Goal: Task Accomplishment & Management: Complete application form

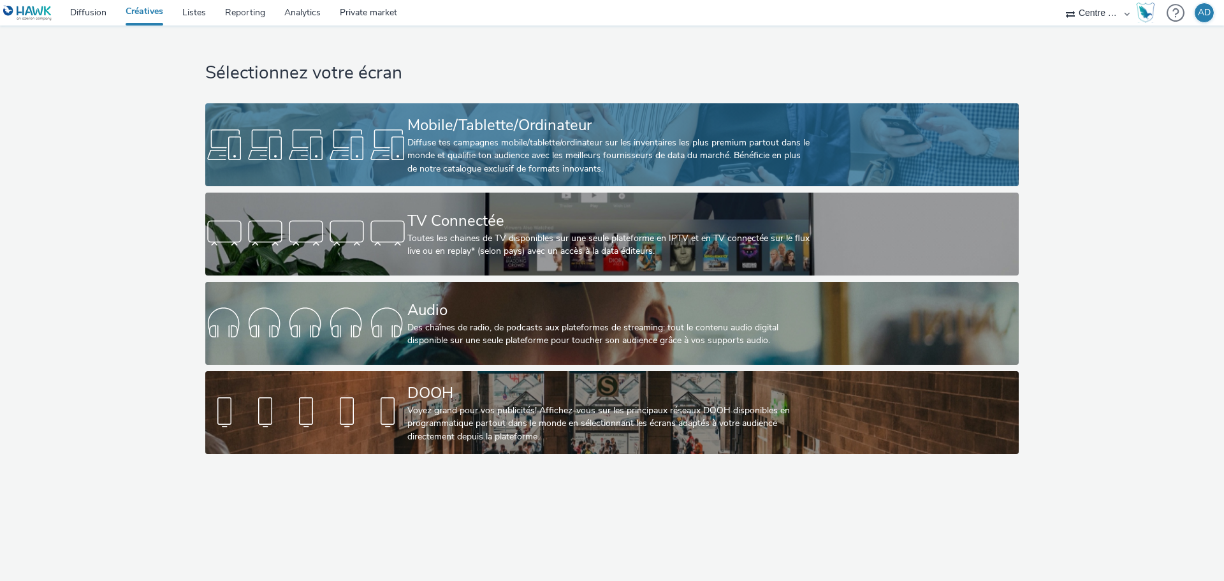
click at [633, 158] on div "Diffuse tes campagnes mobile/tablette/ordinateur sur les inventaires les plus p…" at bounding box center [610, 155] width 404 height 39
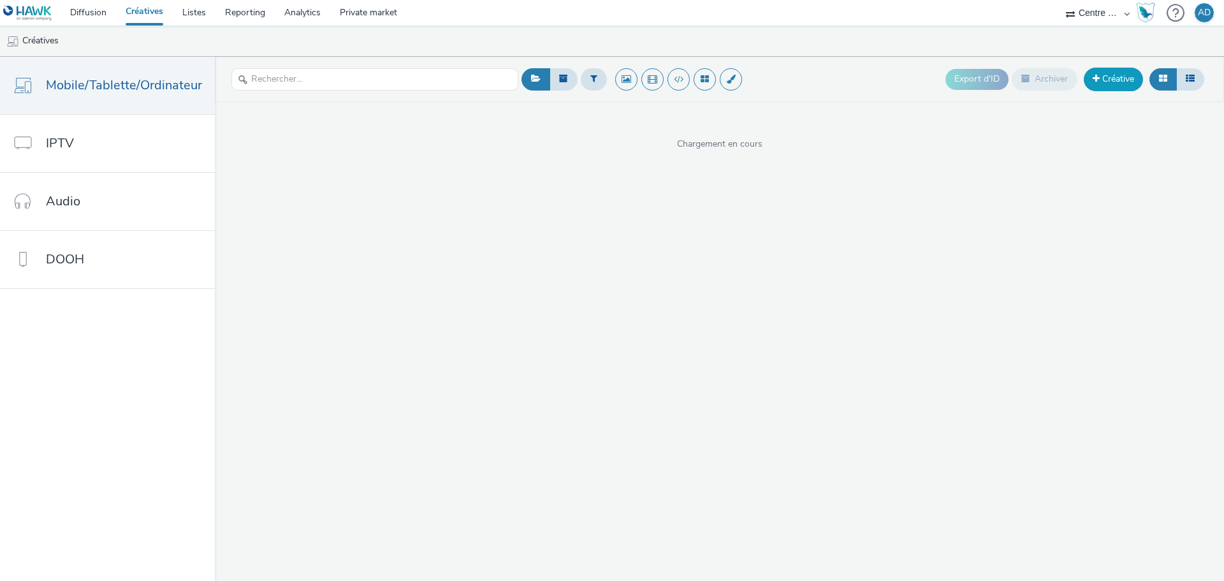
click at [1094, 76] on span at bounding box center [1096, 78] width 7 height 9
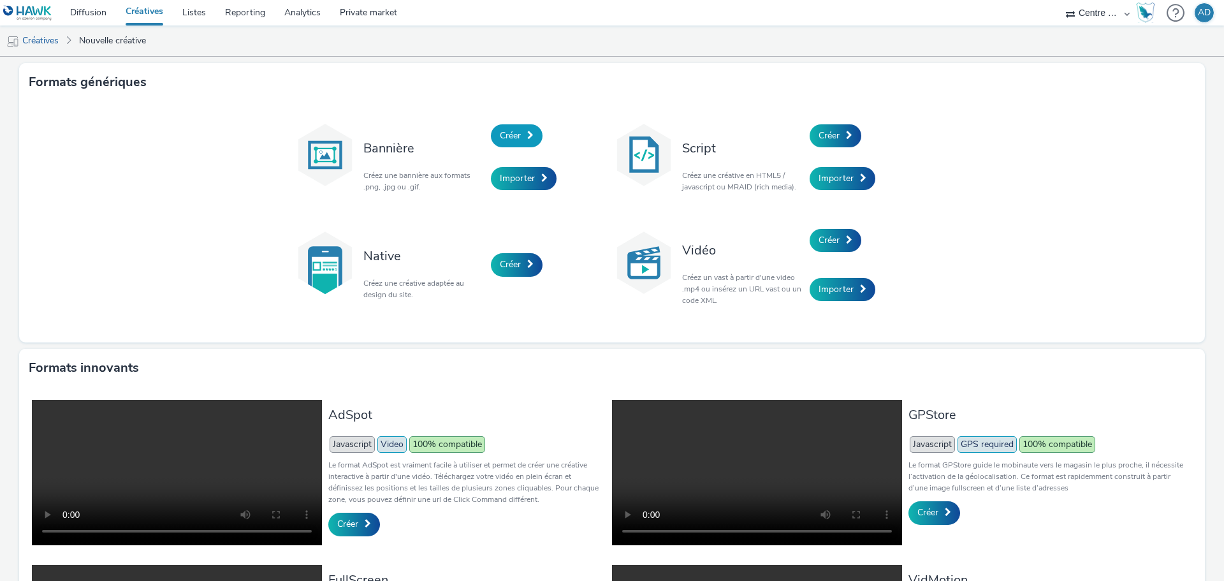
click at [521, 136] on link "Créer" at bounding box center [517, 135] width 52 height 23
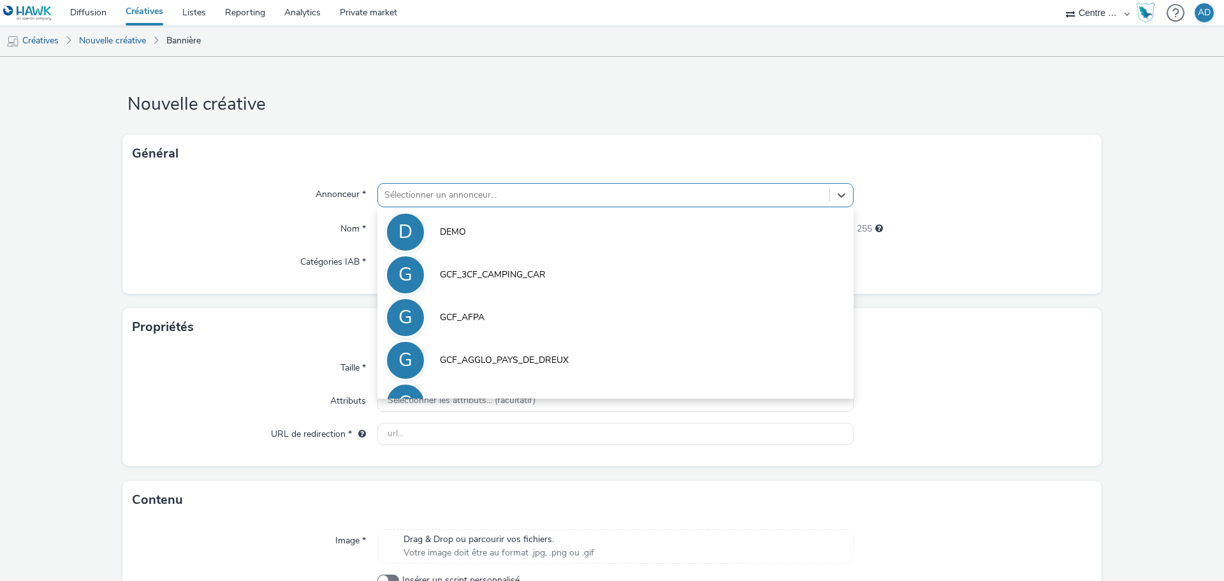
click at [508, 193] on div at bounding box center [604, 194] width 439 height 15
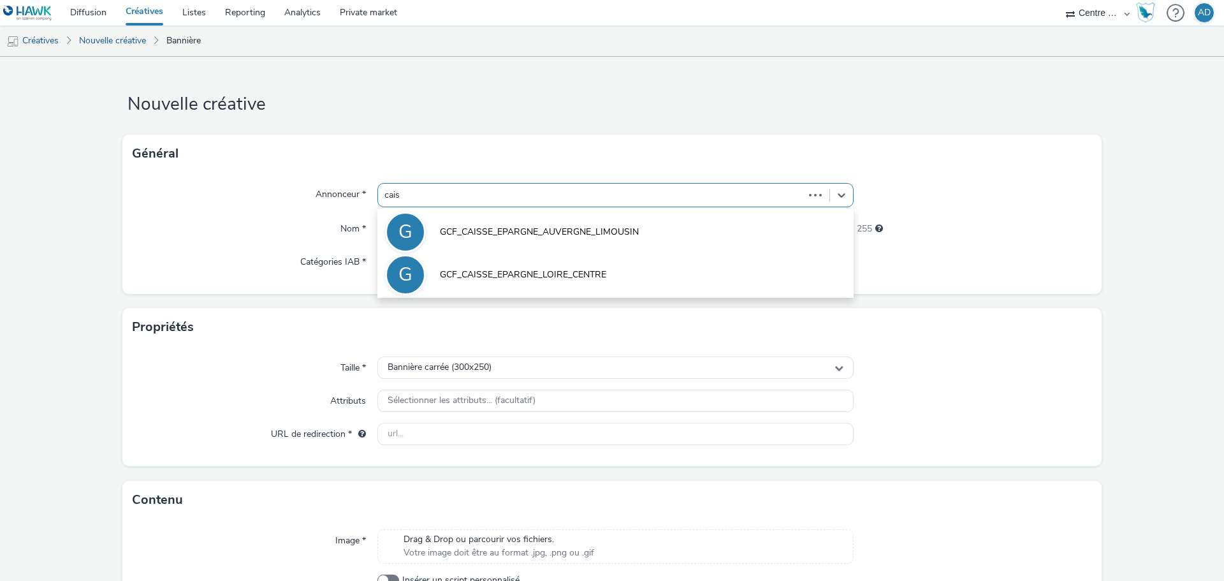
type input "caiss"
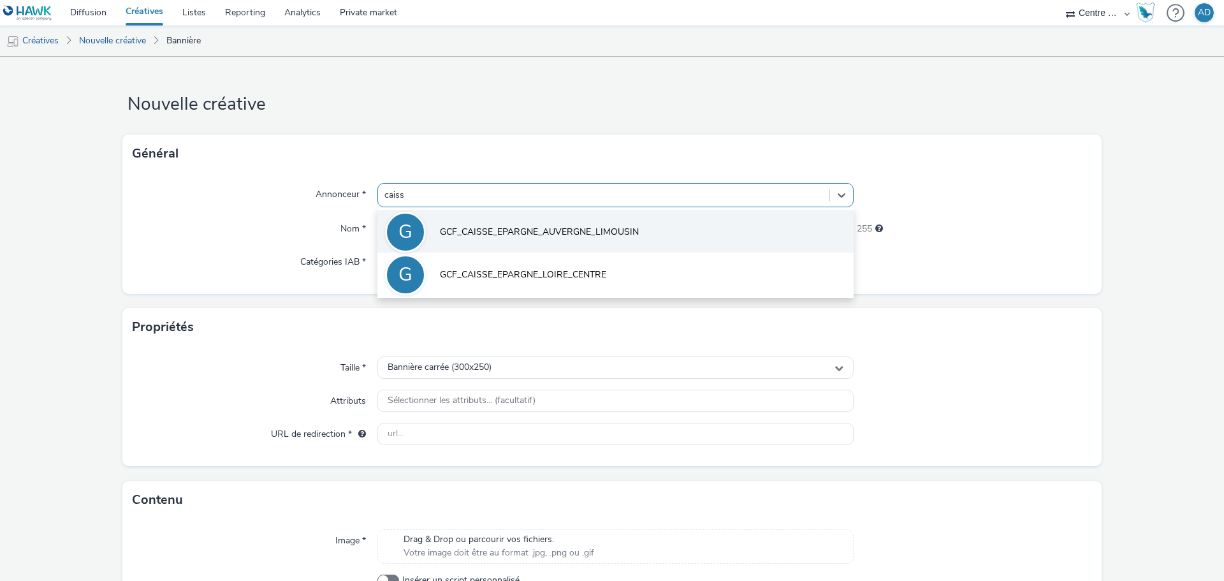
click at [578, 220] on li "G GCF_CAISSE_EPARGNE_AUVERGNE_LIMOUSIN" at bounding box center [616, 231] width 476 height 43
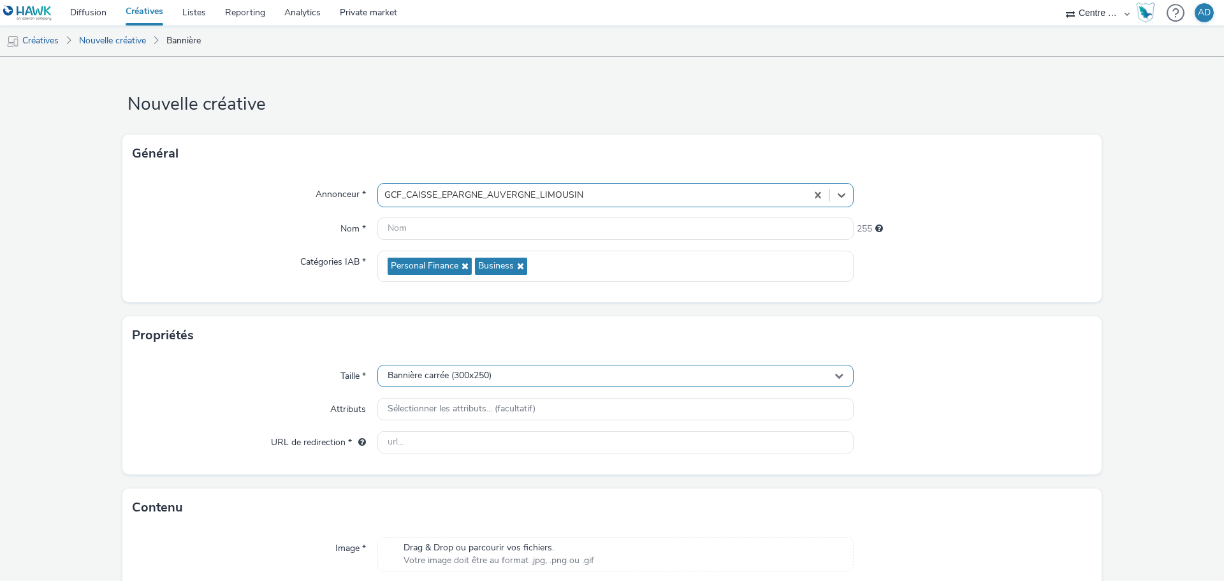
click at [514, 377] on div "Bannière carrée (300x250)" at bounding box center [616, 376] width 476 height 22
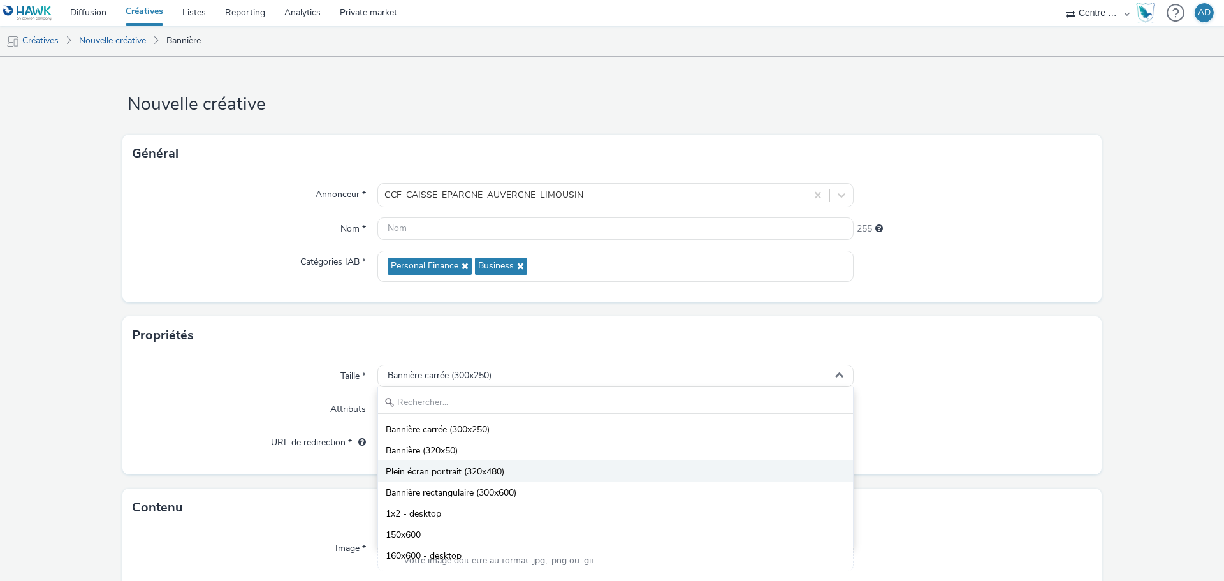
click at [512, 466] on li "Plein écran portrait (320x480)" at bounding box center [615, 470] width 475 height 21
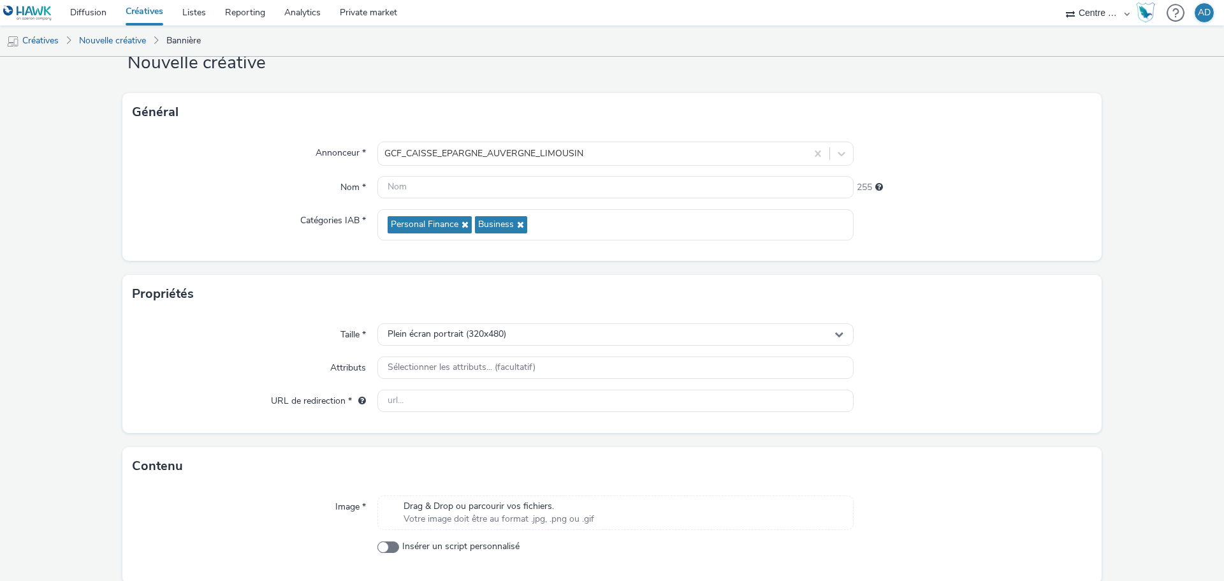
scroll to position [64, 0]
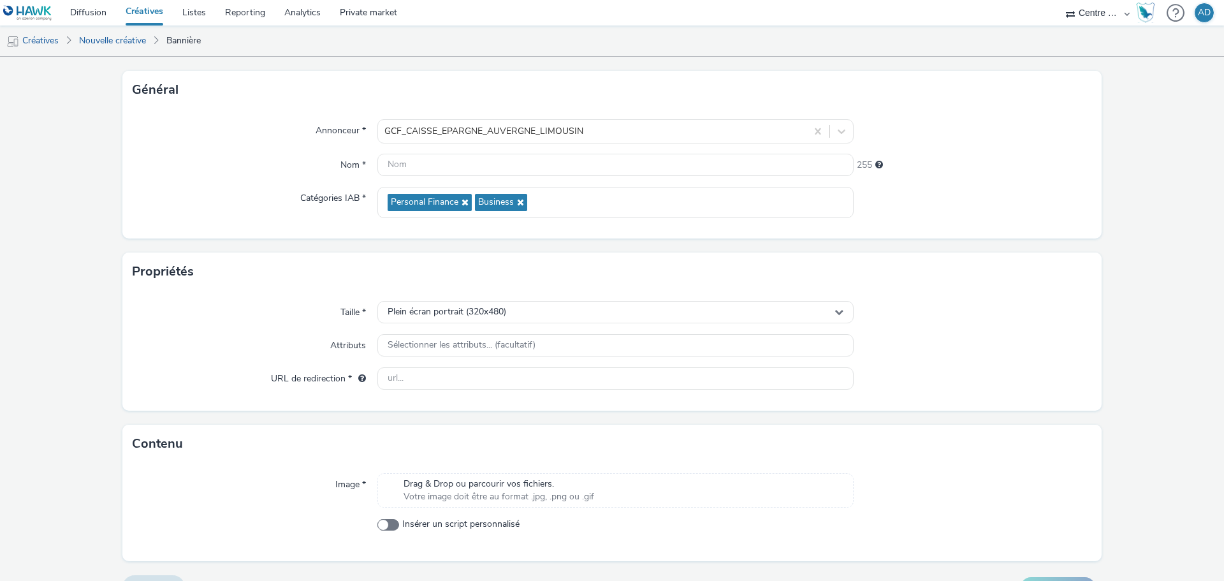
click at [506, 478] on span "Drag & Drop ou parcourir vos fichiers." at bounding box center [499, 484] width 191 height 13
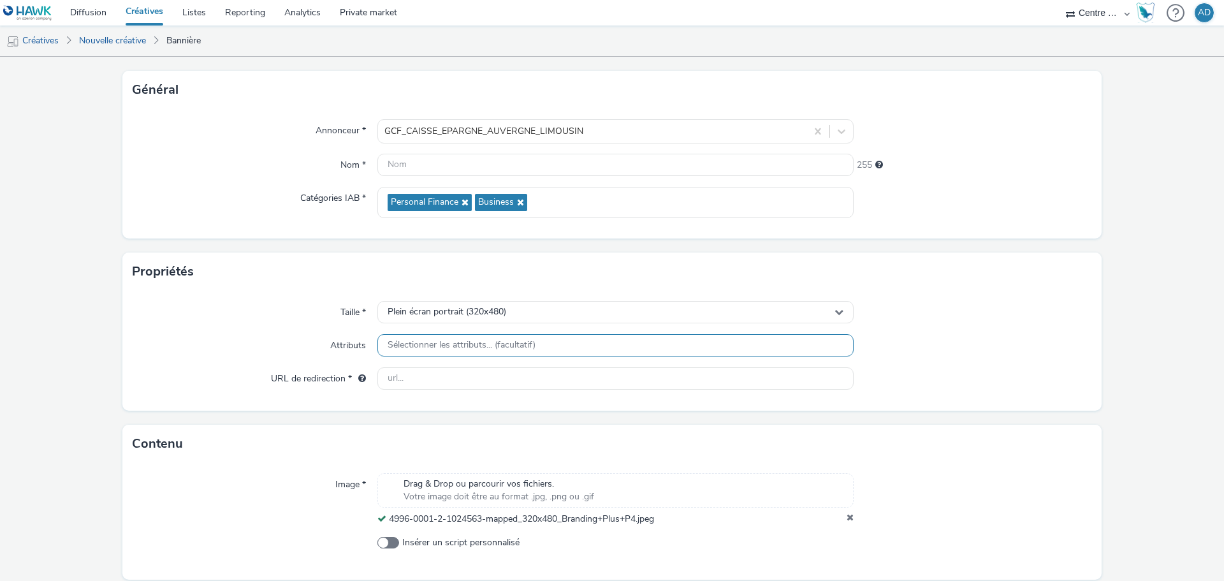
scroll to position [110, 0]
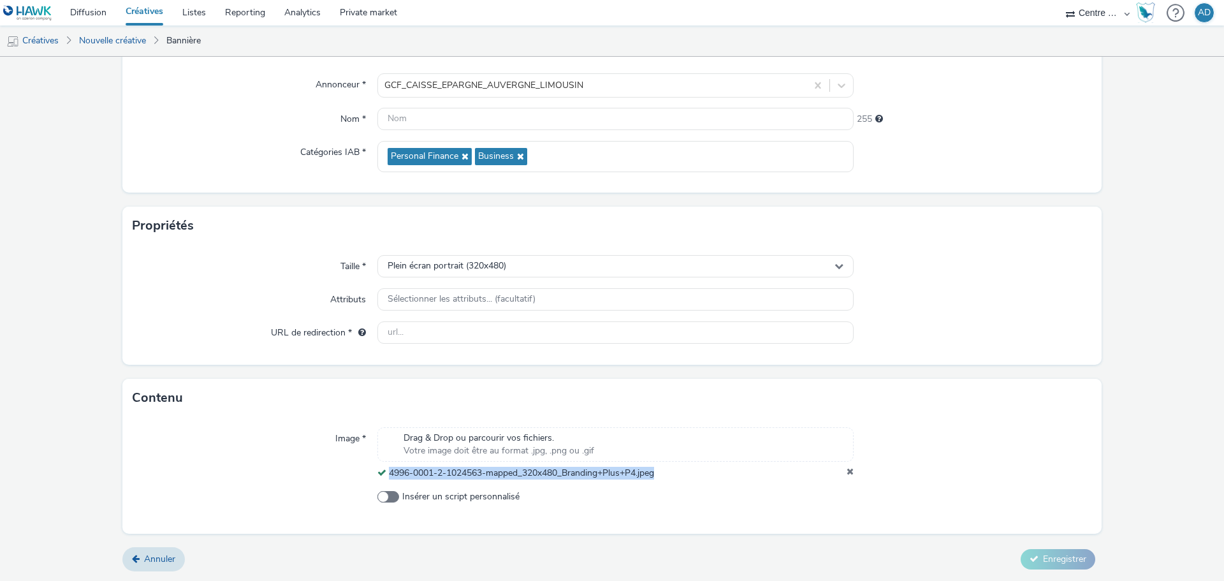
drag, startPoint x: 670, startPoint y: 468, endPoint x: 387, endPoint y: 472, distance: 282.6
click at [387, 472] on div "4996-0001-2-1024563-mapped_320x480_Branding+Plus+P4.jpeg" at bounding box center [616, 473] width 476 height 13
copy span "4996-0001-2-1024563-mapped_320x480_Branding+Plus+P4.jpeg"
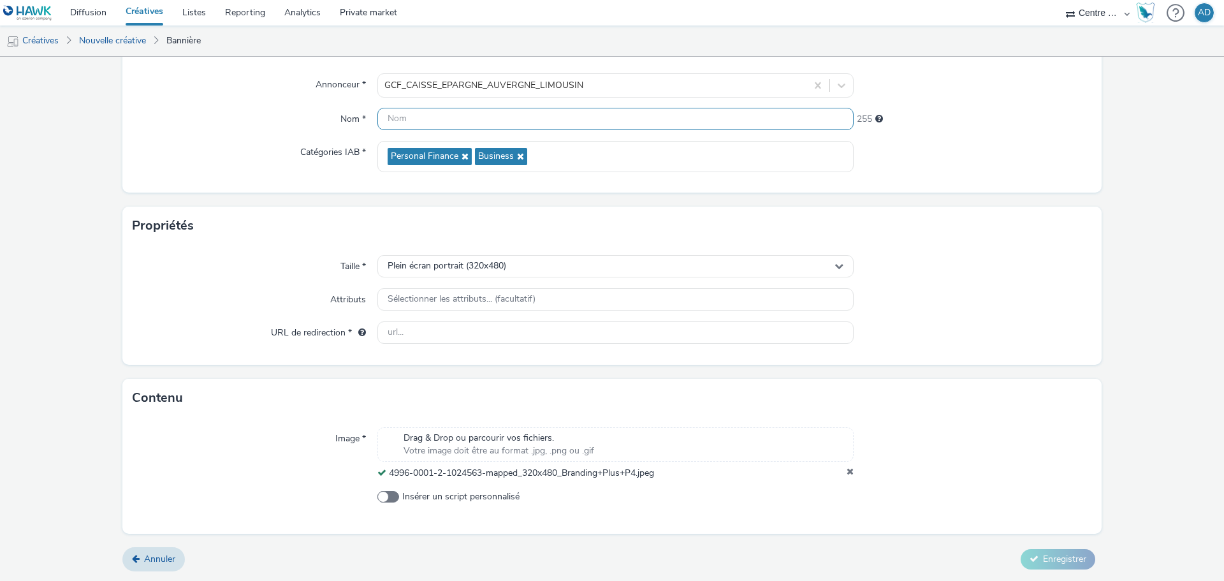
click at [518, 126] on input "text" at bounding box center [616, 119] width 476 height 22
paste input "4996-0001-2-1024563-mapped_320x480_Branding+Plus+P4.jpeg"
type input "4996-0001-2-1024563-mapped_320x480_Branding+Plus+P4.jpeg"
click at [1081, 225] on div "Propriétés" at bounding box center [612, 226] width 980 height 38
drag, startPoint x: 480, startPoint y: 336, endPoint x: 705, endPoint y: 335, distance: 225.1
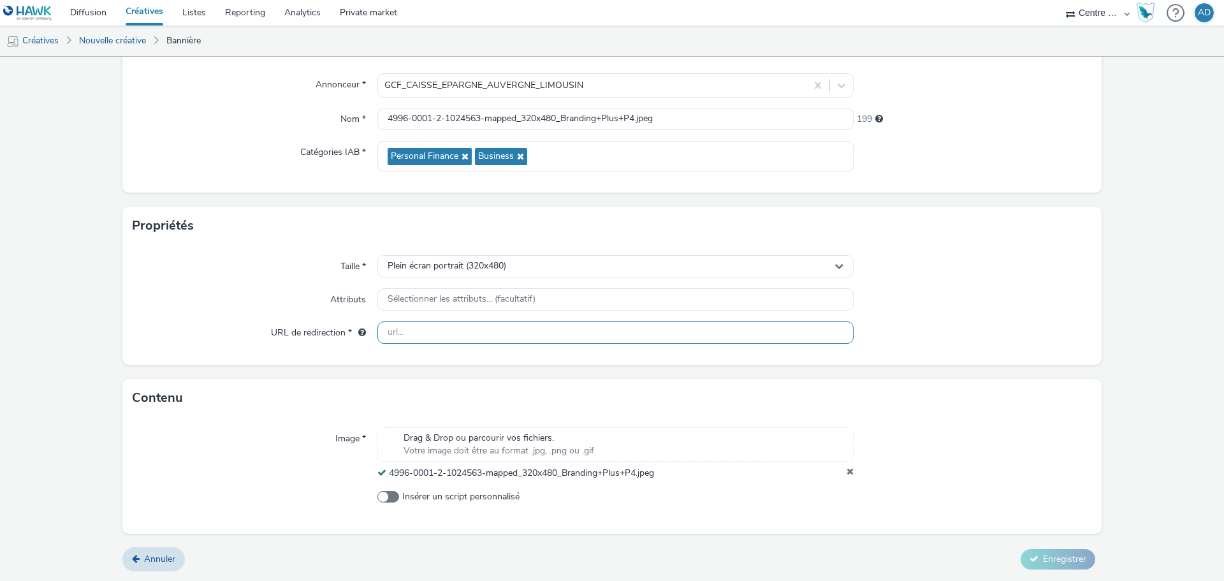
click at [480, 337] on input "text" at bounding box center [616, 332] width 476 height 22
paste input "[URL][DOMAIN_NAME]"
type input "[URL][DOMAIN_NAME]"
click at [968, 321] on div at bounding box center [973, 332] width 239 height 23
click at [1030, 562] on icon at bounding box center [1034, 558] width 9 height 9
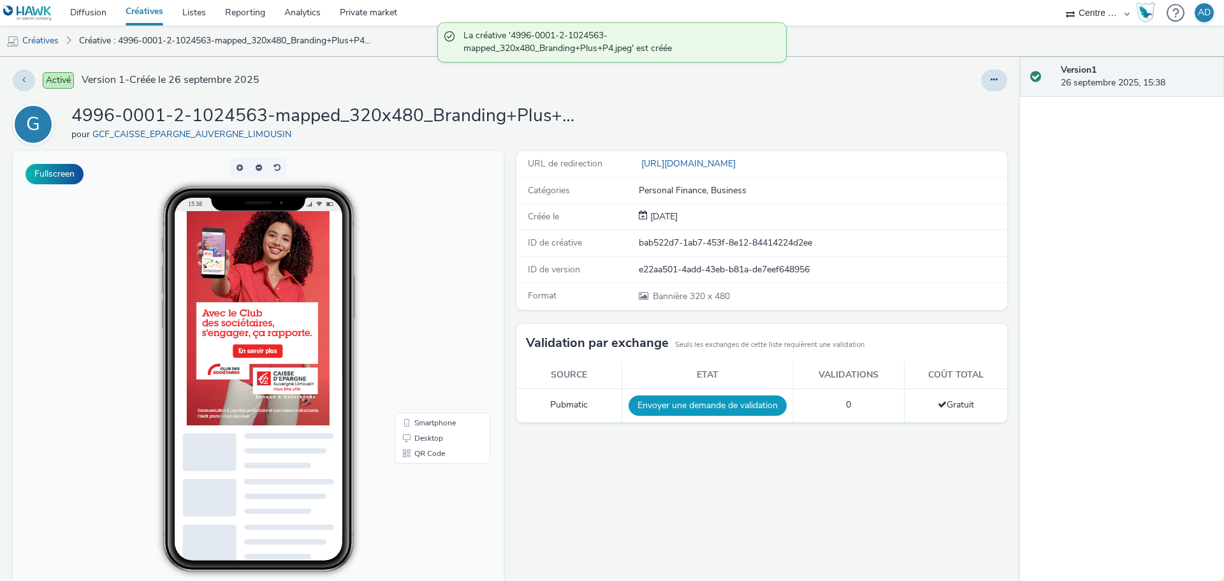
click at [764, 409] on button "Envoyer une demande de validation" at bounding box center [708, 405] width 158 height 20
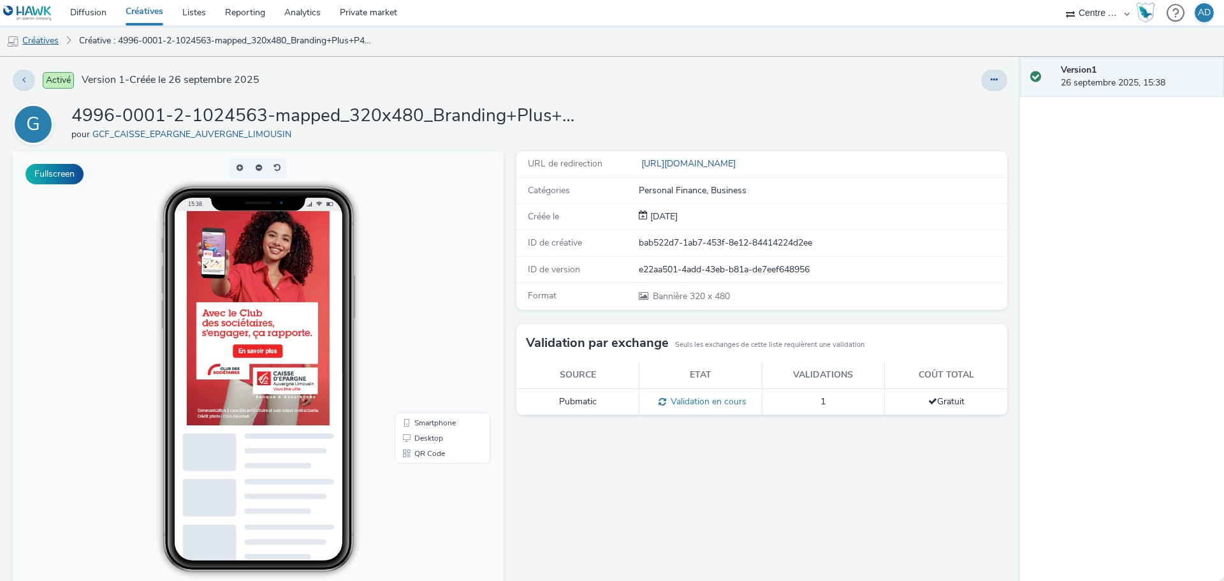
click at [38, 50] on link "Créatives" at bounding box center [32, 41] width 65 height 31
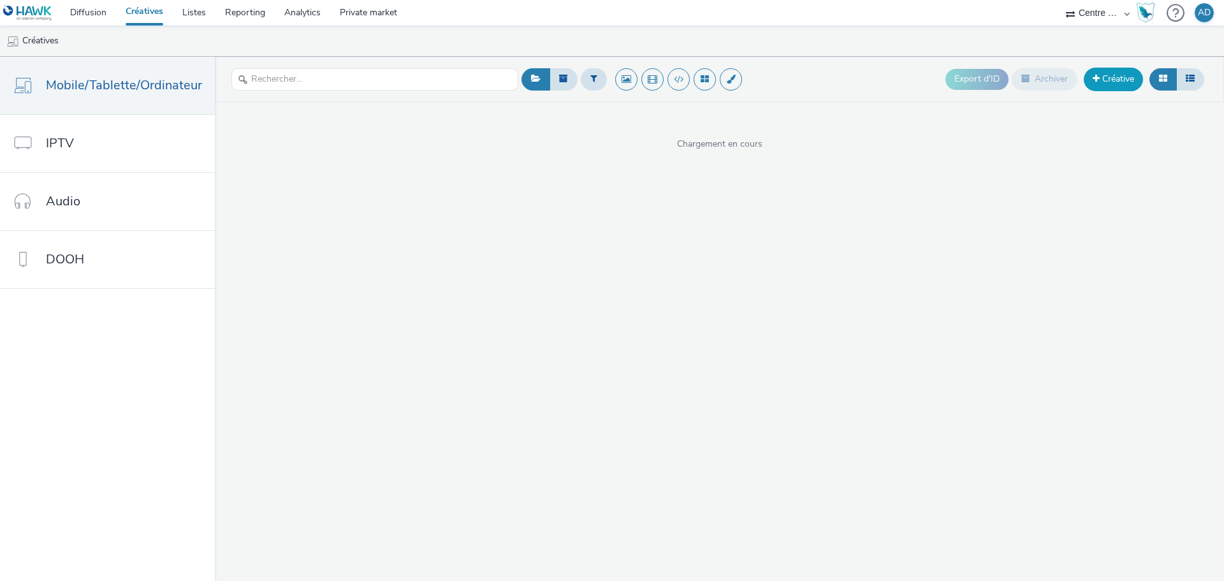
click at [1108, 84] on link "Créative" at bounding box center [1113, 79] width 59 height 23
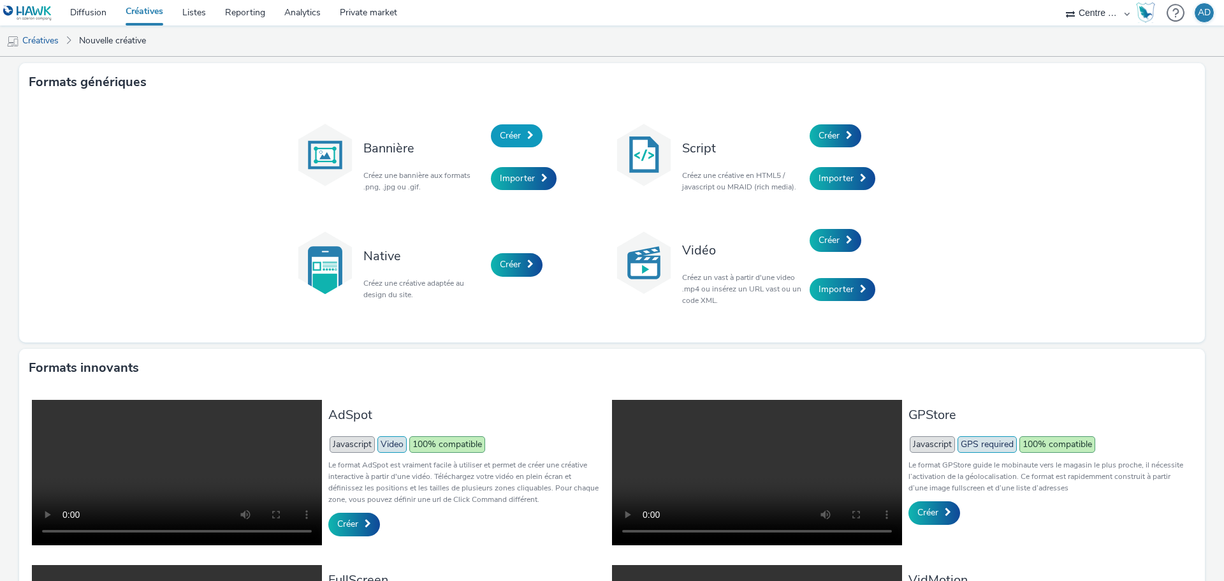
click at [508, 137] on span "Créer" at bounding box center [510, 135] width 21 height 12
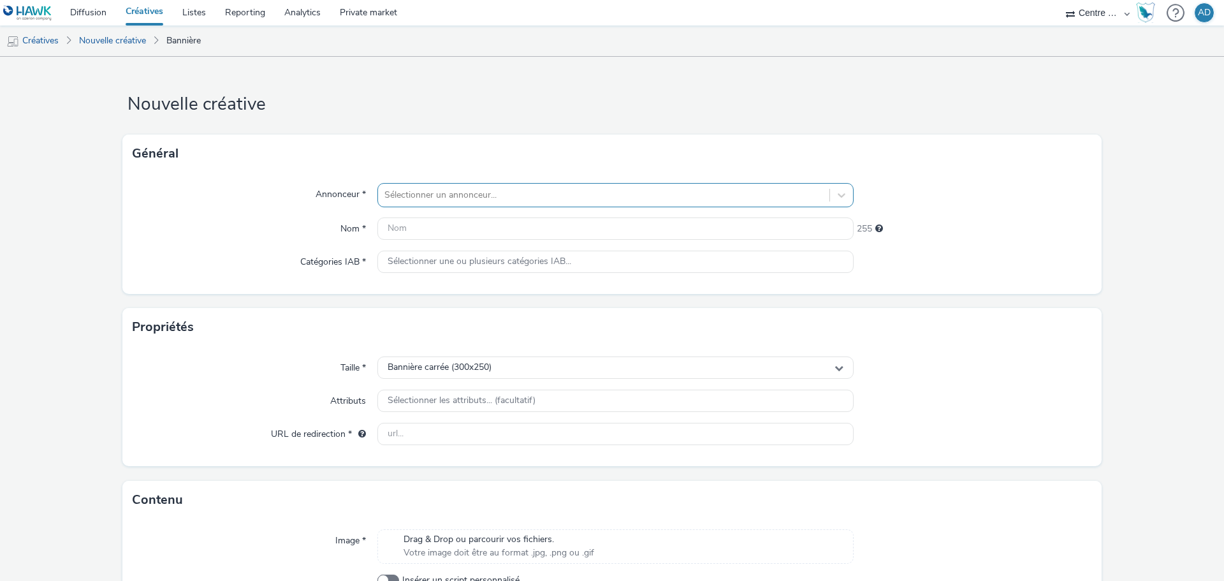
click at [494, 194] on div at bounding box center [604, 194] width 439 height 15
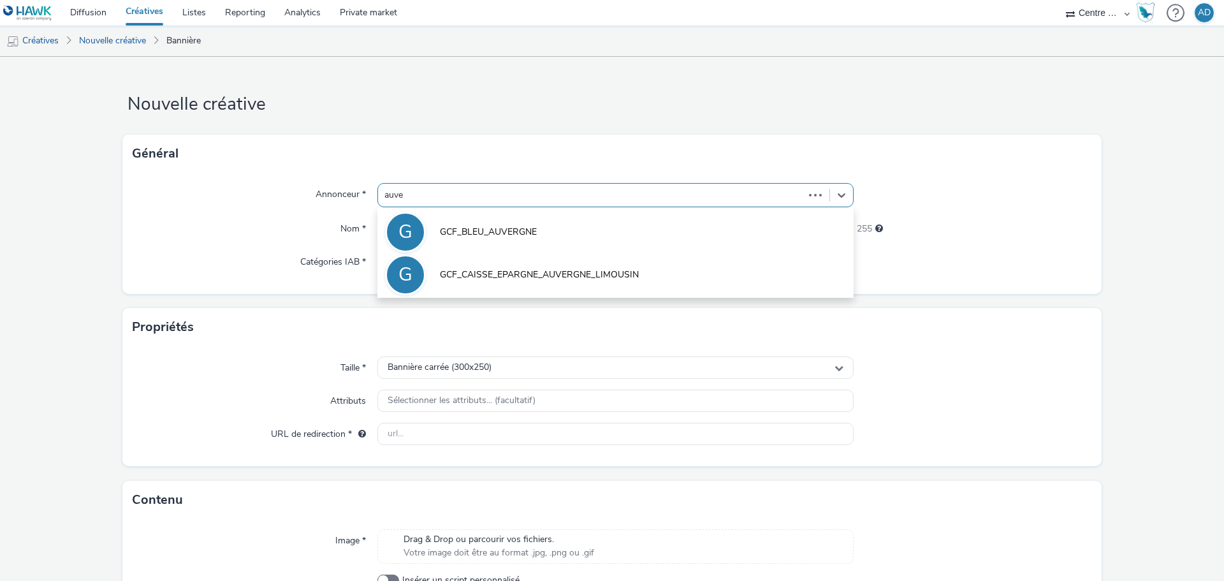
type input "auver"
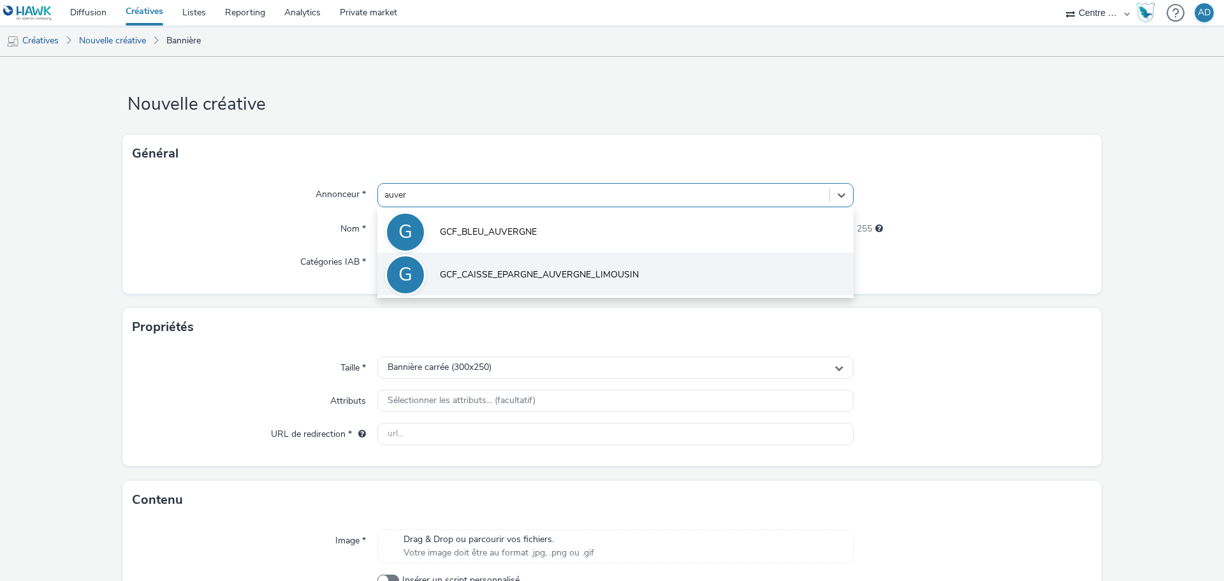
click at [563, 279] on span "GCF_CAISSE_EPARGNE_AUVERGNE_LIMOUSIN" at bounding box center [539, 274] width 199 height 13
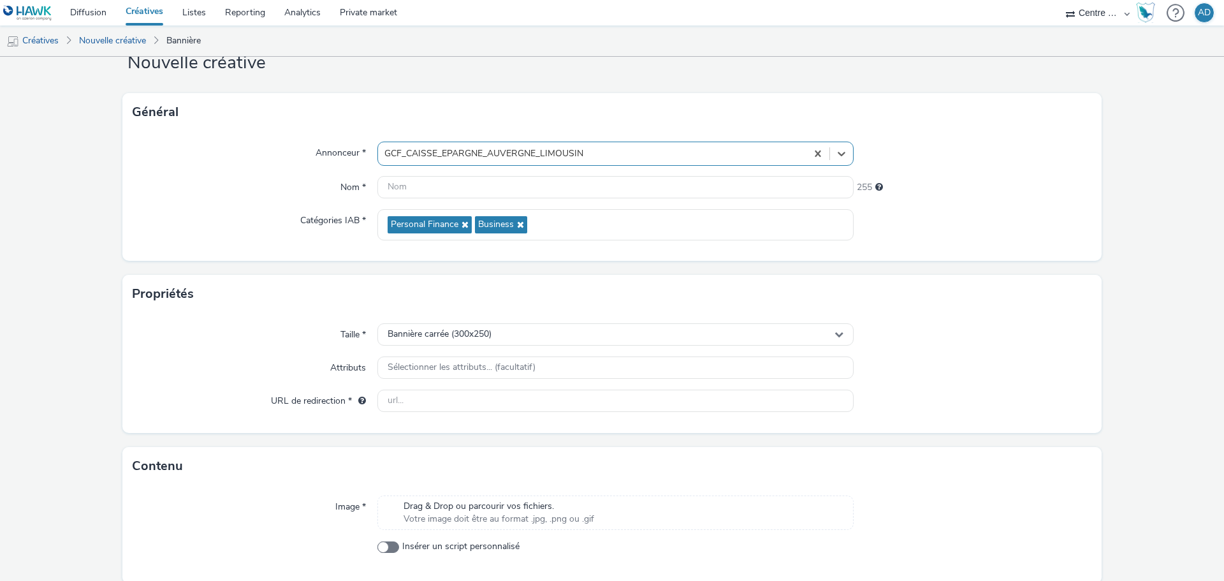
scroll to position [64, 0]
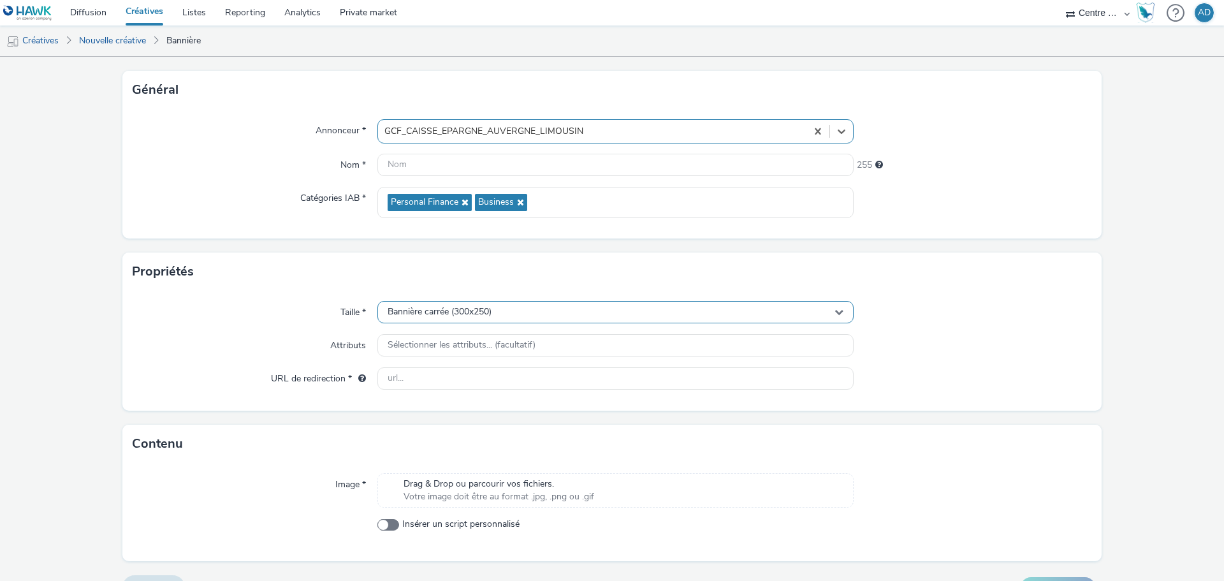
click at [515, 311] on div "Bannière carrée (300x250)" at bounding box center [616, 312] width 476 height 22
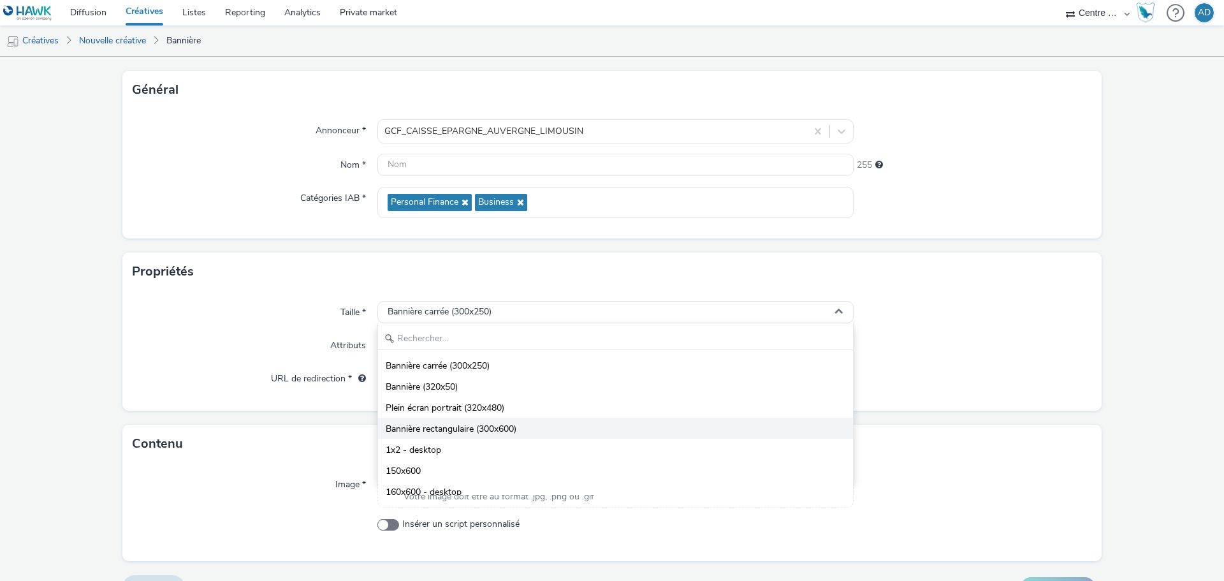
click at [510, 427] on span "Bannière rectangulaire (300x600)" at bounding box center [451, 429] width 131 height 13
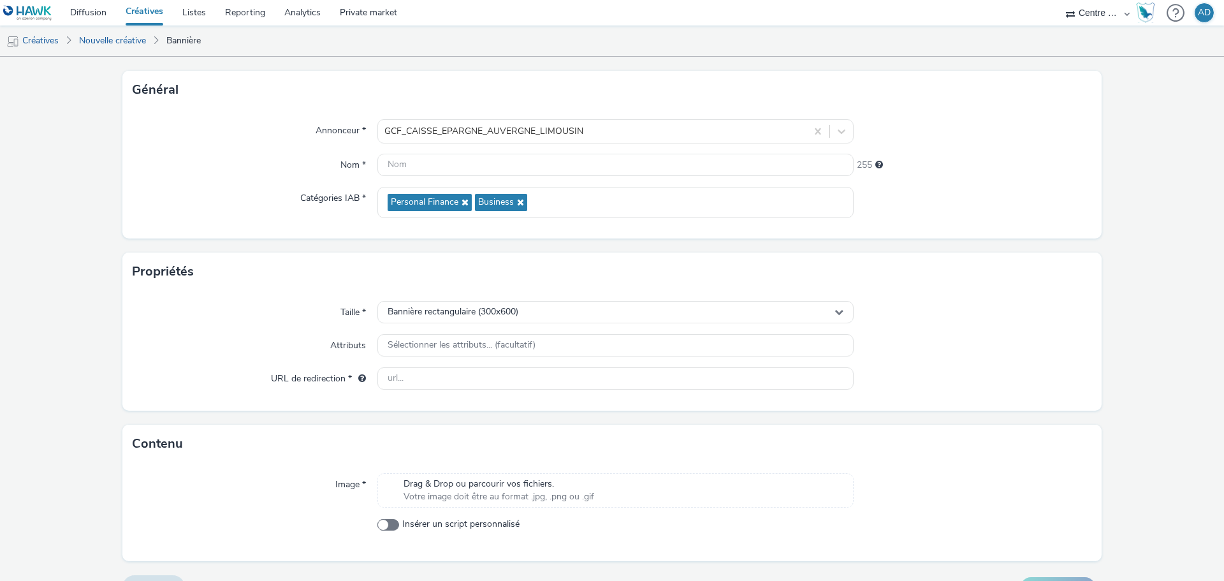
click at [483, 492] on span "Votre image doit être au format .jpg, .png ou .gif" at bounding box center [499, 496] width 191 height 13
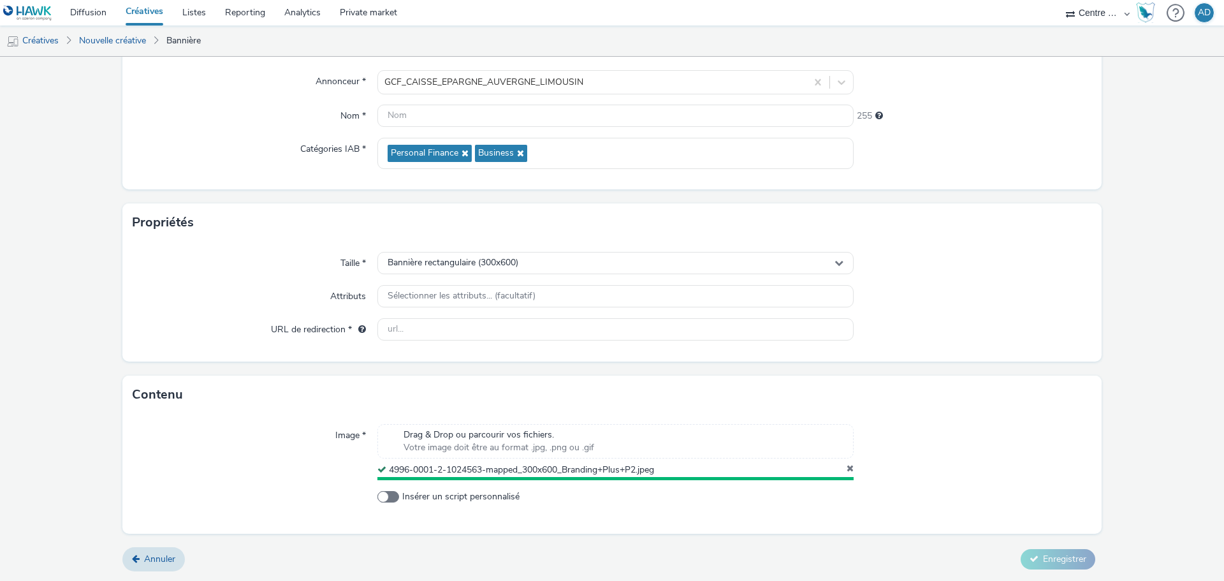
scroll to position [110, 0]
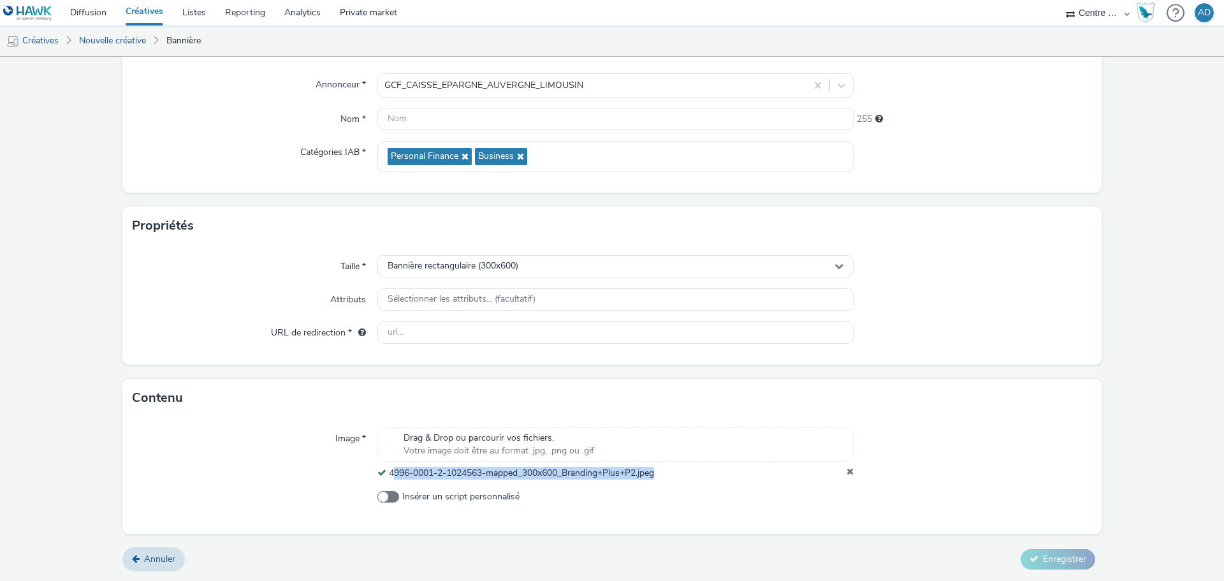
drag, startPoint x: 654, startPoint y: 472, endPoint x: 389, endPoint y: 467, distance: 265.3
click at [389, 467] on div "4996-0001-2-1024563-mapped_300x600_Branding+Plus+P2.jpeg" at bounding box center [616, 473] width 476 height 13
click at [451, 479] on div "4996-0001-2-1024563-mapped_300x600_Branding+Plus+P2.jpeg" at bounding box center [516, 473] width 277 height 13
drag, startPoint x: 389, startPoint y: 473, endPoint x: 659, endPoint y: 473, distance: 270.4
click at [654, 473] on div "4996-0001-2-1024563-mapped_300x600_Branding+Plus+P2.jpeg" at bounding box center [516, 473] width 277 height 13
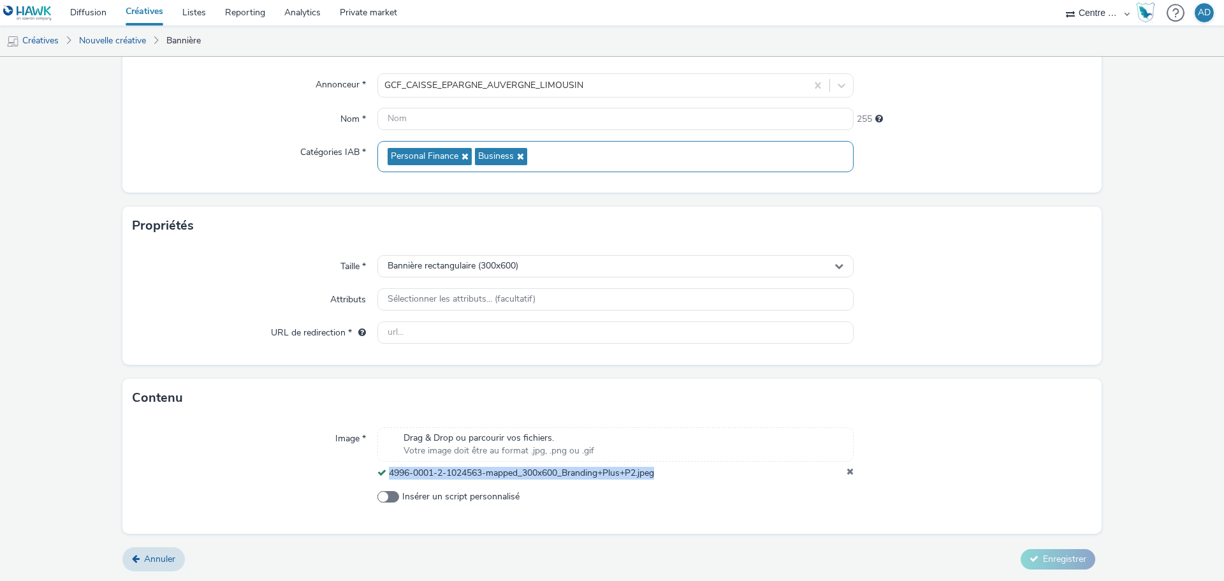
copy span "4996-0001-2-1024563-mapped_300x600_Branding+Plus+P2.jpeg"
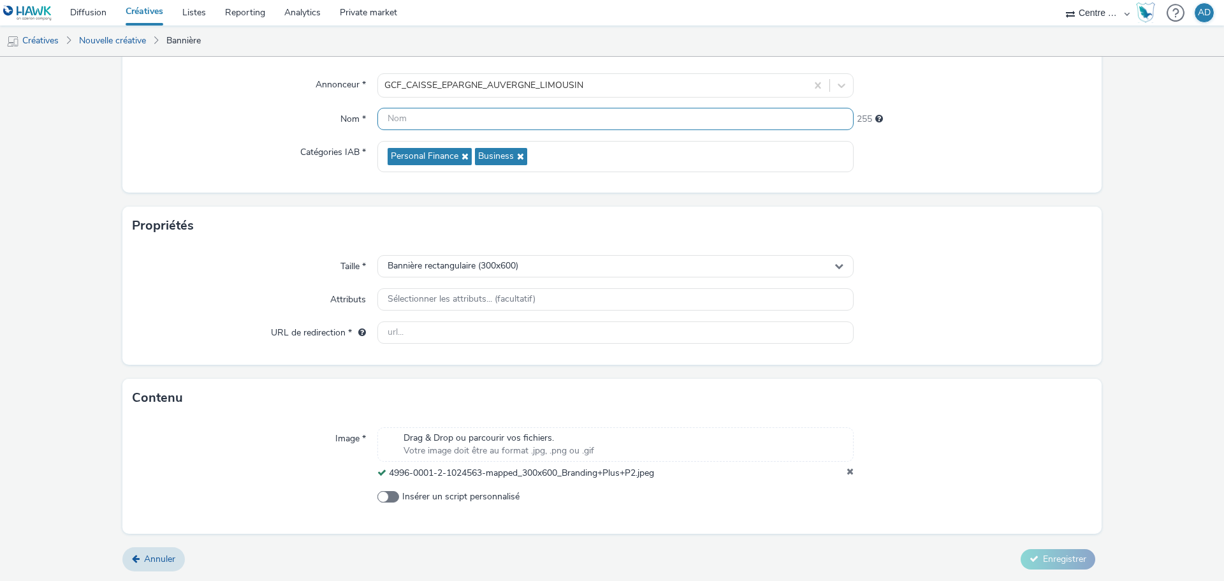
click at [565, 122] on input "text" at bounding box center [616, 119] width 476 height 22
paste input "4996-0001-2-1024563-mapped_300x600_Branding+Plus+P2.jpeg"
type input "4996-0001-2-1024563-mapped_300x600_Branding+Plus+P2.jpeg"
click at [950, 253] on div "Taille * Bannière rectangulaire (300x600) Attributs Sélectionner les attributs.…" at bounding box center [612, 305] width 980 height 120
drag, startPoint x: 552, startPoint y: 330, endPoint x: 563, endPoint y: 325, distance: 12.3
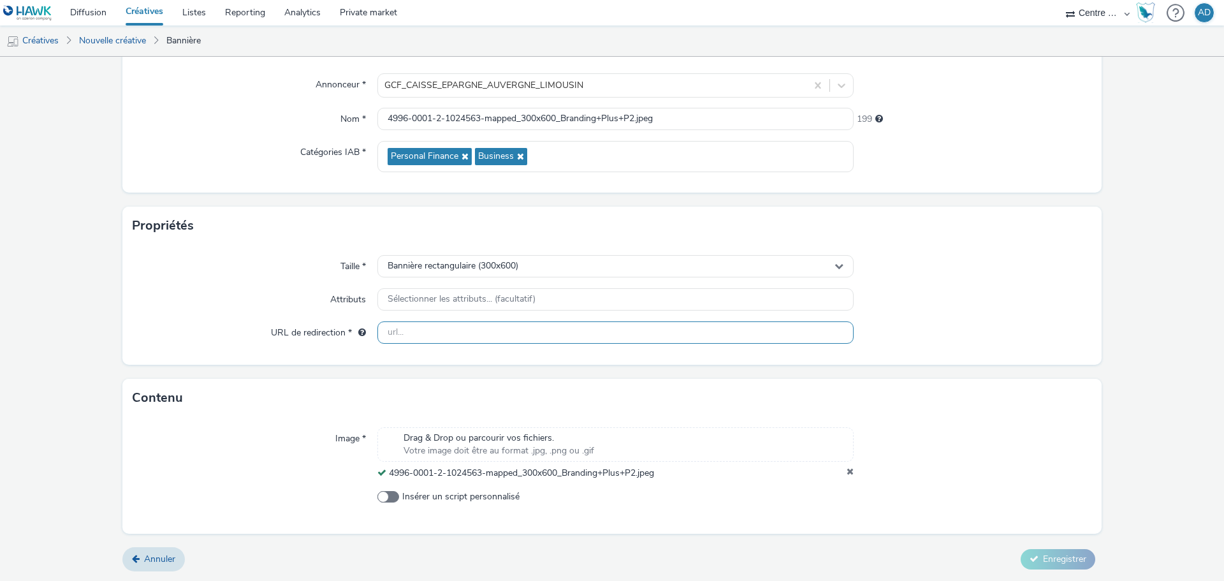
click at [552, 330] on input "text" at bounding box center [616, 332] width 476 height 22
paste input "[URL][DOMAIN_NAME]"
type input "[URL][DOMAIN_NAME]"
click at [939, 314] on div "Taille * Bannière rectangulaire (300x600) Attributs Sélectionner les attributs.…" at bounding box center [612, 305] width 980 height 120
click at [1055, 569] on button "Enregistrer" at bounding box center [1058, 559] width 75 height 20
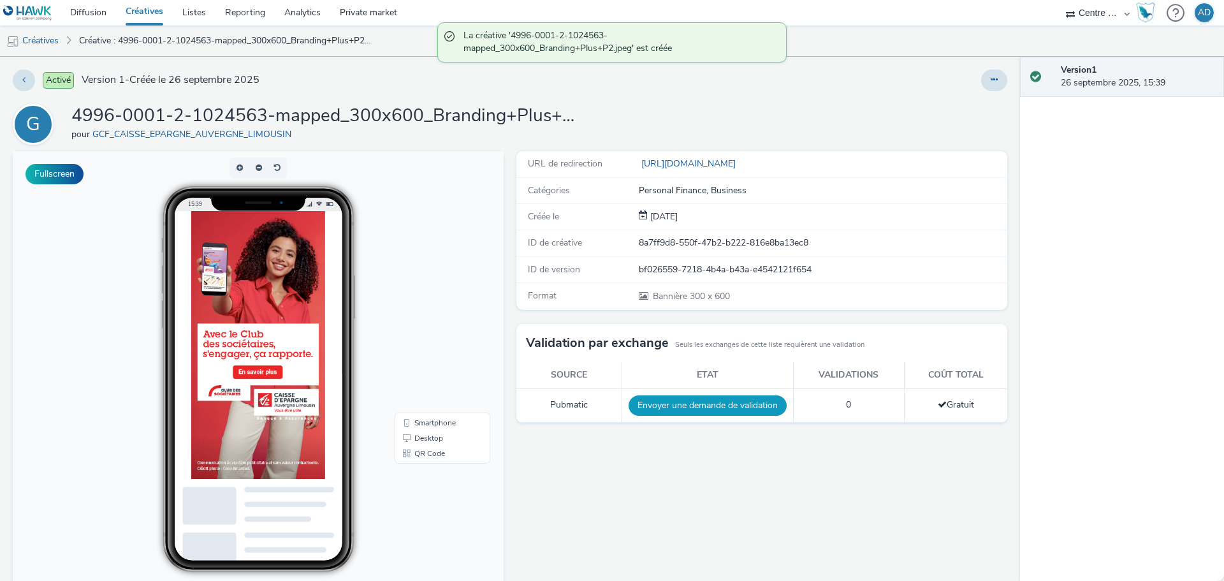
click at [716, 409] on button "Envoyer une demande de validation" at bounding box center [708, 405] width 158 height 20
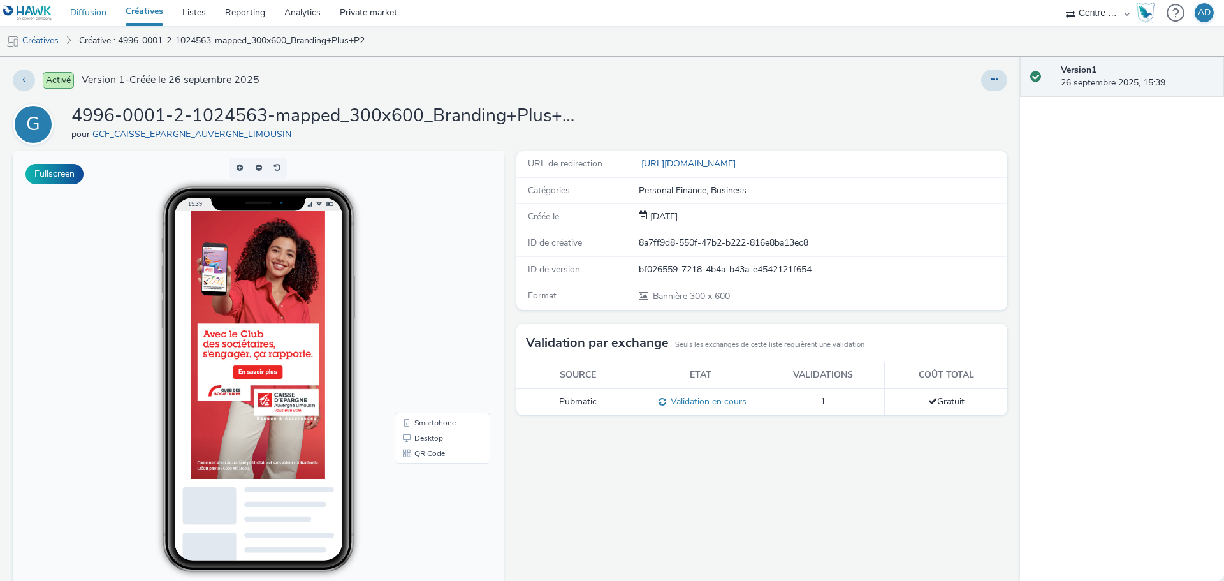
click at [94, 20] on link "Diffusion" at bounding box center [88, 13] width 55 height 26
